Goal: Task Accomplishment & Management: Complete application form

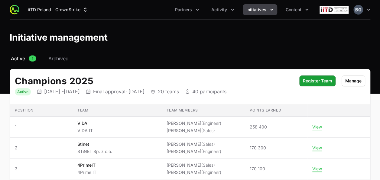
click at [249, 9] on span "Initiatives" at bounding box center [256, 10] width 20 height 6
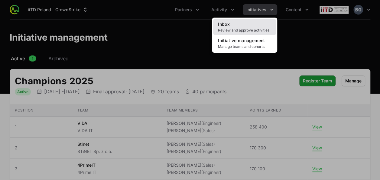
click at [248, 22] on link "Inbox Review and approve activities" at bounding box center [244, 27] width 63 height 16
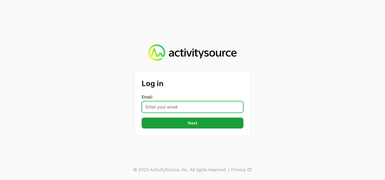
drag, startPoint x: 172, startPoint y: 104, endPoint x: 171, endPoint y: 107, distance: 3.3
click at [172, 104] on input "Email" at bounding box center [193, 106] width 102 height 11
type input "[PERSON_NAME][EMAIL_ADDRESS][DOMAIN_NAME]"
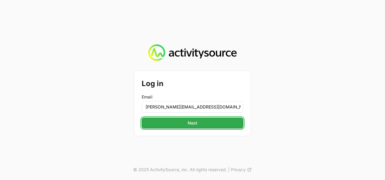
click at [192, 121] on span "Next" at bounding box center [192, 122] width 10 height 7
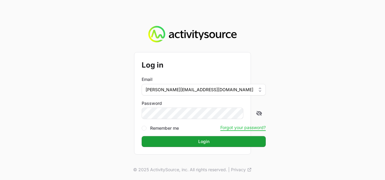
click at [142, 136] on button "Login" at bounding box center [204, 141] width 124 height 11
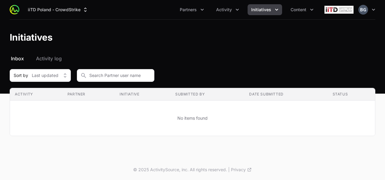
click at [265, 14] on button "Initiatives" at bounding box center [264, 9] width 34 height 11
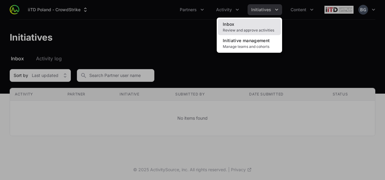
click at [258, 22] on link "Inbox Review and approve activities" at bounding box center [249, 27] width 63 height 16
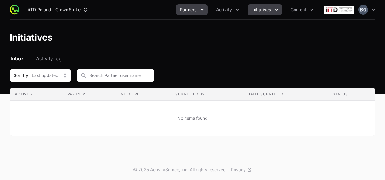
click at [198, 13] on button "Partners" at bounding box center [191, 9] width 31 height 11
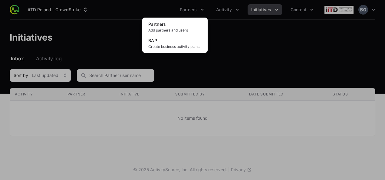
click at [227, 14] on div "Partners menu" at bounding box center [192, 90] width 385 height 180
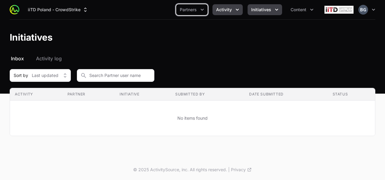
click at [229, 12] on span "Activity" at bounding box center [224, 10] width 16 height 6
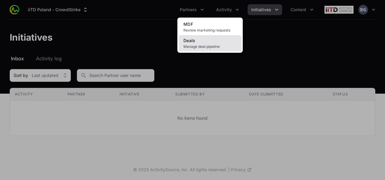
click at [210, 39] on link "Deals Manage deal pipeline" at bounding box center [209, 43] width 63 height 16
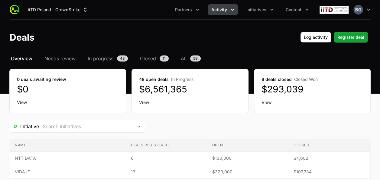
click at [220, 18] on div "iiTD [GEOGRAPHIC_DATA] - CrowdStrike Partners Activity Initiatives Content Open…" at bounding box center [190, 9] width 361 height 19
click at [225, 11] on span "Activity" at bounding box center [219, 10] width 16 height 6
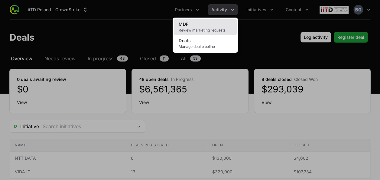
click at [222, 24] on link "MDF Review marketing requests" at bounding box center [205, 27] width 63 height 16
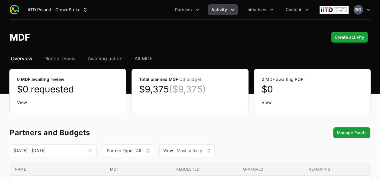
click at [213, 9] on span "Activity" at bounding box center [219, 10] width 16 height 6
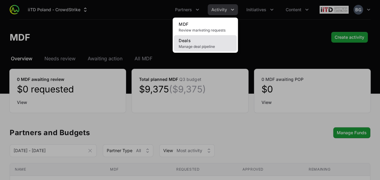
click at [198, 43] on link "Deals Manage deal pipeline" at bounding box center [205, 43] width 63 height 16
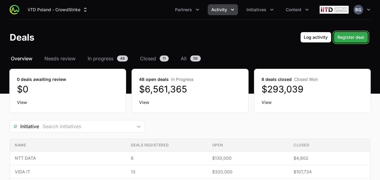
click at [357, 37] on span "Register deal" at bounding box center [350, 37] width 27 height 7
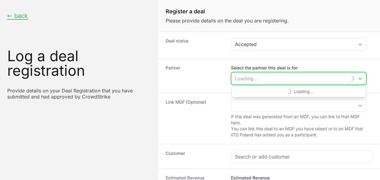
click at [264, 75] on input "Select the partner this deal is for:" at bounding box center [289, 78] width 116 height 12
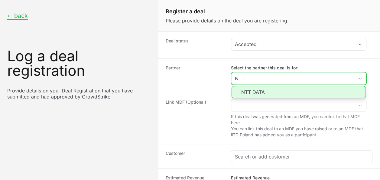
click at [279, 87] on li "NTT DATA" at bounding box center [299, 92] width 134 height 12
type input "NTT DATA"
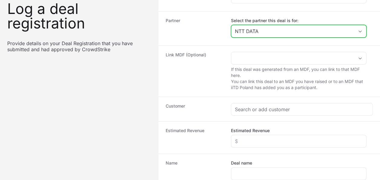
scroll to position [60, 0]
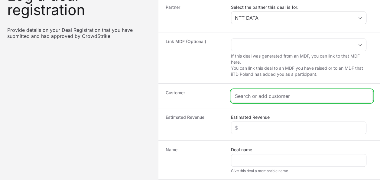
click at [272, 97] on input "Create activity form" at bounding box center [302, 95] width 134 height 7
paste input "Polski związek Lekkiej Atletyki"
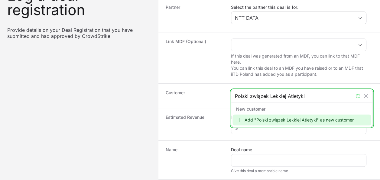
type input "Polski związek Lekkiej Atletyki"
click at [265, 119] on div "Add "Polski związek Lekkiej Atletyki" as new customer" at bounding box center [302, 119] width 139 height 11
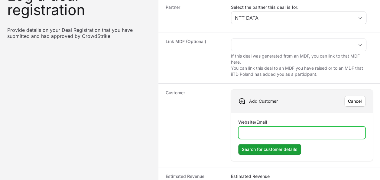
click at [284, 134] on input "Website/Email" at bounding box center [301, 132] width 119 height 7
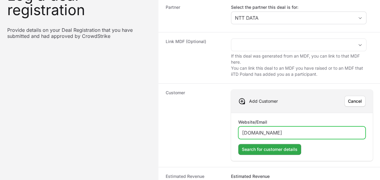
type input "[DOMAIN_NAME]"
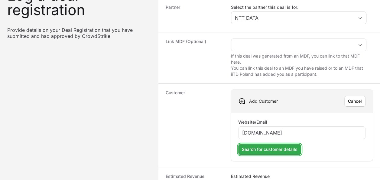
click at [287, 144] on button "Search for customer details" at bounding box center [269, 149] width 63 height 11
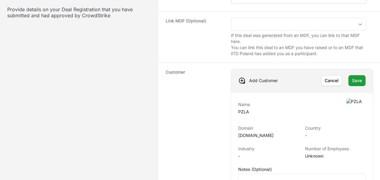
scroll to position [91, 0]
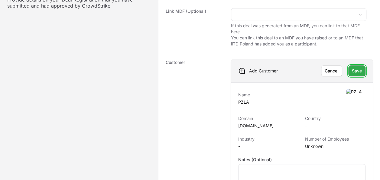
click at [363, 66] on button "Save" at bounding box center [356, 70] width 17 height 11
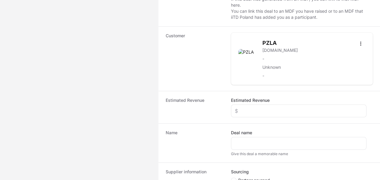
scroll to position [151, 0]
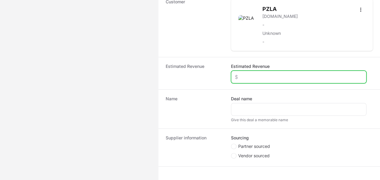
click at [276, 73] on input "Estimated Revenue" at bounding box center [299, 76] width 128 height 7
type input "$7,000"
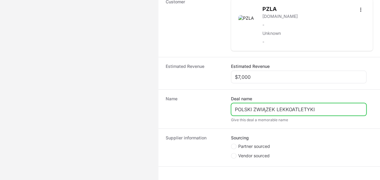
type input "POLSKI ZWIĄZEK LEKKOATLETYKI"
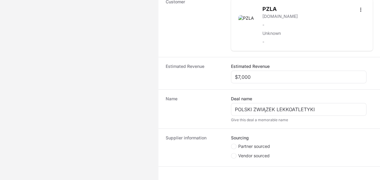
click at [248, 148] on li "Partner sourced" at bounding box center [298, 147] width 135 height 8
click at [249, 148] on li "Partner sourced" at bounding box center [298, 147] width 135 height 8
click at [249, 145] on span "Partner sourced" at bounding box center [254, 146] width 32 height 6
click at [232, 144] on input "Partner sourced" at bounding box center [231, 143] width 1 height 1
radio input "true"
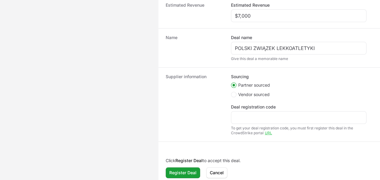
scroll to position [215, 0]
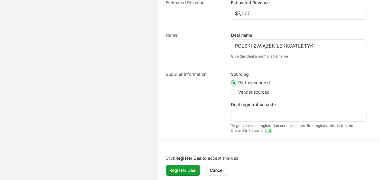
click at [275, 109] on div "Create activity form" at bounding box center [298, 115] width 135 height 13
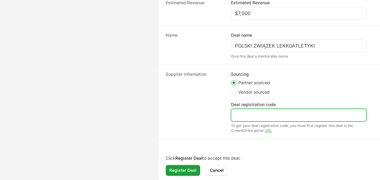
click at [273, 111] on input "Deal registration code" at bounding box center [299, 114] width 128 height 7
paste input "DR-773c327b"
type input "DR-773c327b"
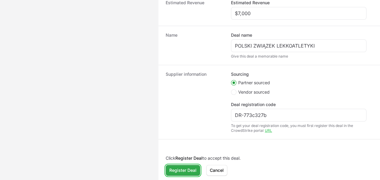
click at [186, 171] on span "Register Deal" at bounding box center [182, 169] width 27 height 7
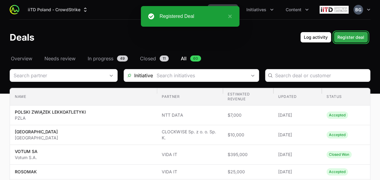
click at [356, 39] on span "Register deal" at bounding box center [350, 37] width 27 height 7
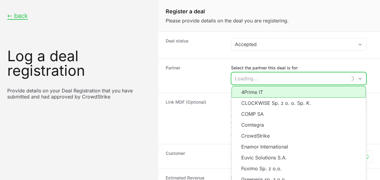
click at [277, 77] on input "Select the partner this deal is for:" at bounding box center [289, 78] width 116 height 12
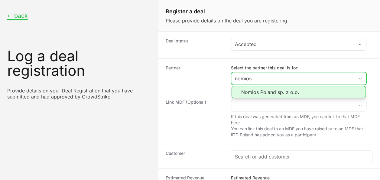
click at [282, 90] on li "Nomios Poland sp. z o.o." at bounding box center [299, 92] width 134 height 12
type input "Nomios Poland sp. z o.o."
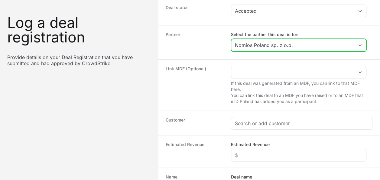
scroll to position [60, 0]
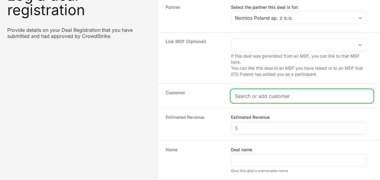
click at [258, 95] on input "Create activity form" at bounding box center [302, 95] width 134 height 7
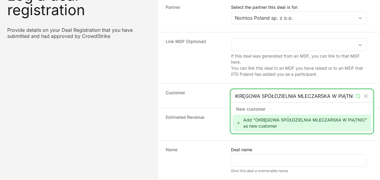
scroll to position [0, 2]
type input "OKRĘGOWA SPÓŁDZIELNIA MLECZARSKA W PIĄTNICY"
click at [292, 127] on div "Add "OKRĘGOWA SPÓŁDZIELNIA MLECZARSKA W PIĄTNICY" as new customer" at bounding box center [302, 122] width 139 height 17
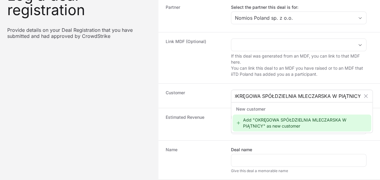
scroll to position [0, 0]
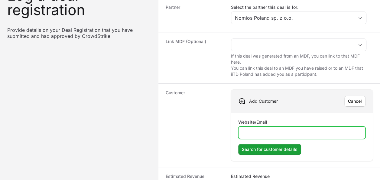
click at [288, 130] on input "Website/Email" at bounding box center [301, 132] width 119 height 7
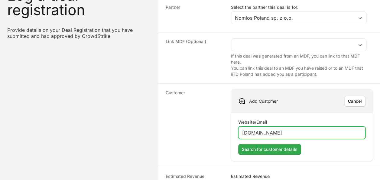
type input "[DOMAIN_NAME]"
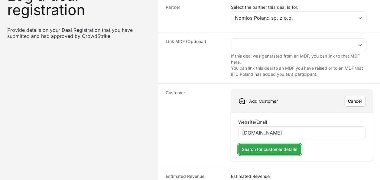
click at [288, 152] on button "Search for customer details" at bounding box center [269, 149] width 63 height 11
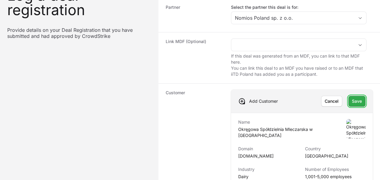
click at [362, 98] on span "Save" at bounding box center [357, 100] width 10 height 7
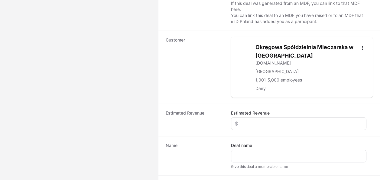
scroll to position [151, 0]
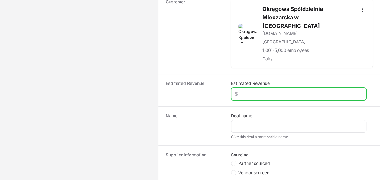
click at [247, 90] on input "Estimated Revenue" at bounding box center [299, 93] width 128 height 7
type input "$45,000"
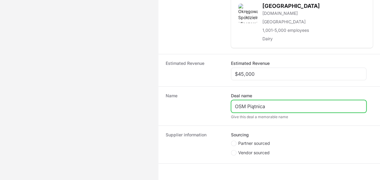
scroll to position [187, 0]
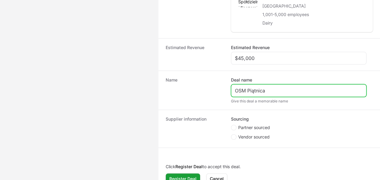
type input "OSM Piątnica"
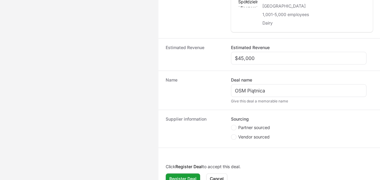
click at [264, 124] on li "Partner sourced" at bounding box center [298, 128] width 135 height 8
click at [264, 124] on span "Partner sourced" at bounding box center [254, 127] width 32 height 6
click at [232, 125] on input "Partner sourced" at bounding box center [231, 125] width 1 height 1
radio input "true"
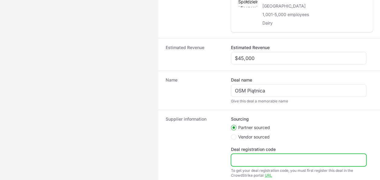
click at [259, 156] on input "Deal registration code" at bounding box center [299, 159] width 128 height 7
paste input "DR-e4814901"
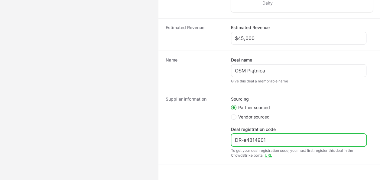
scroll to position [223, 0]
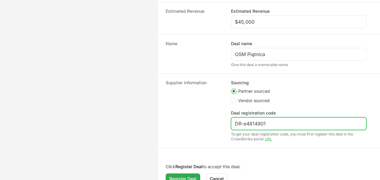
type input "DR-e4814901"
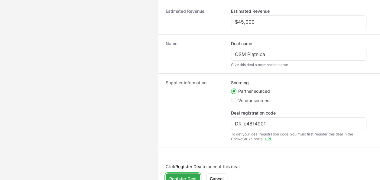
click at [187, 175] on span "Register Deal" at bounding box center [182, 178] width 27 height 7
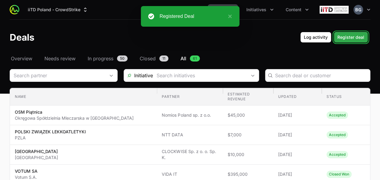
click at [349, 38] on span "Register deal" at bounding box center [350, 37] width 27 height 7
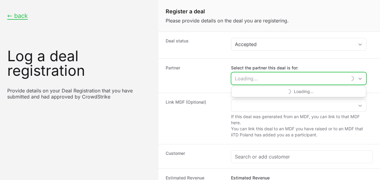
click at [273, 81] on input "Select the partner this deal is for:" at bounding box center [289, 78] width 116 height 12
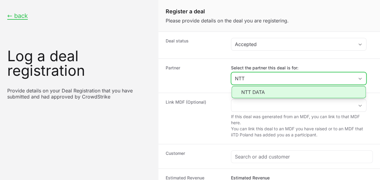
click at [266, 89] on li "NTT DATA" at bounding box center [299, 92] width 134 height 12
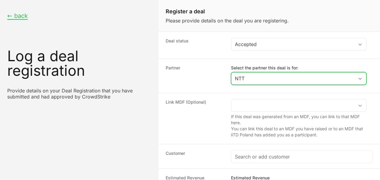
type input "NTT DATA"
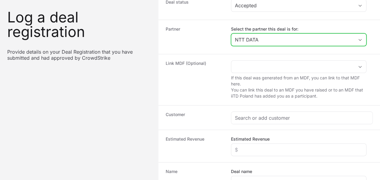
scroll to position [60, 0]
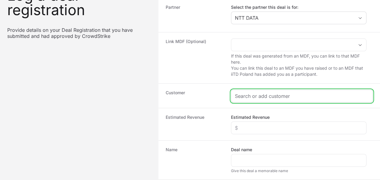
click at [271, 94] on input "Create activity form" at bounding box center [302, 95] width 134 height 7
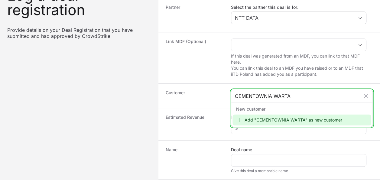
type input "CEMENTOWNIA WARTA"
click at [283, 118] on div "Add "CEMENTOWNIA WARTA" as new customer" at bounding box center [302, 119] width 139 height 11
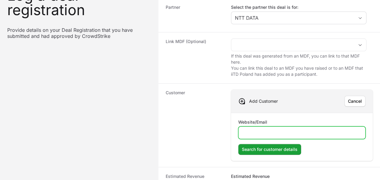
click at [301, 129] on input "Website/Email" at bounding box center [301, 132] width 119 height 7
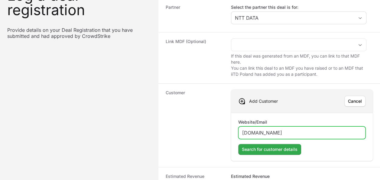
type input "[DOMAIN_NAME]"
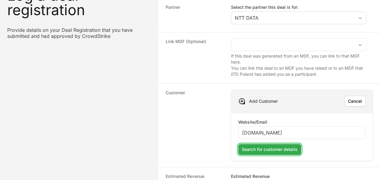
click at [250, 150] on span "Search for customer details" at bounding box center [270, 148] width 56 height 7
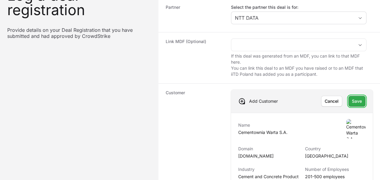
click at [357, 104] on button "Save" at bounding box center [356, 101] width 17 height 11
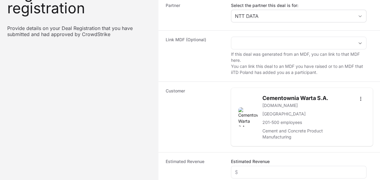
scroll to position [151, 0]
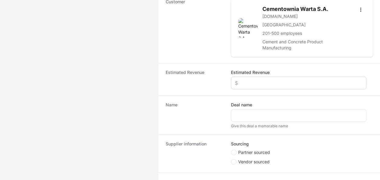
click at [323, 76] on div "Create activity form" at bounding box center [298, 82] width 135 height 13
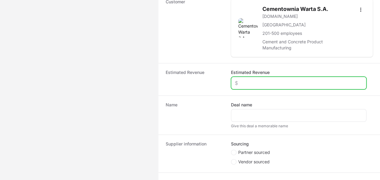
click at [319, 81] on input "Estimated Revenue" at bounding box center [299, 82] width 128 height 7
type input "$80,000"
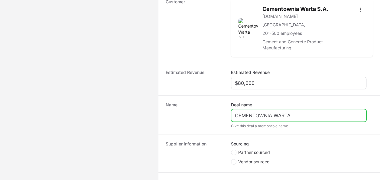
type input "CEMENTOWNIA WARTA"
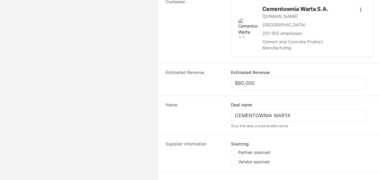
click at [268, 151] on span "Partner sourced" at bounding box center [254, 152] width 32 height 6
click at [232, 150] on input "Partner sourced" at bounding box center [231, 149] width 1 height 1
radio input "true"
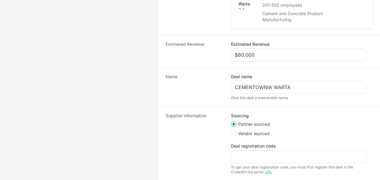
scroll to position [212, 0]
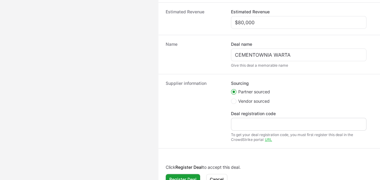
click at [242, 126] on div "Create activity form" at bounding box center [298, 124] width 135 height 13
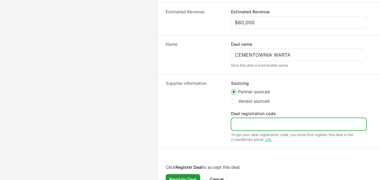
click at [244, 123] on input "Deal registration code" at bounding box center [299, 123] width 128 height 7
paste input "DR-17860956"
type input "DR-17860956"
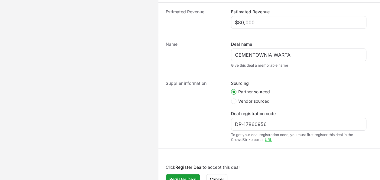
click at [175, 172] on div "Click Register Deal to accept this deal. Register Deal Cancel" at bounding box center [269, 174] width 222 height 33
click at [176, 177] on span "Register Deal" at bounding box center [182, 178] width 27 height 7
